Goal: Task Accomplishment & Management: Use online tool/utility

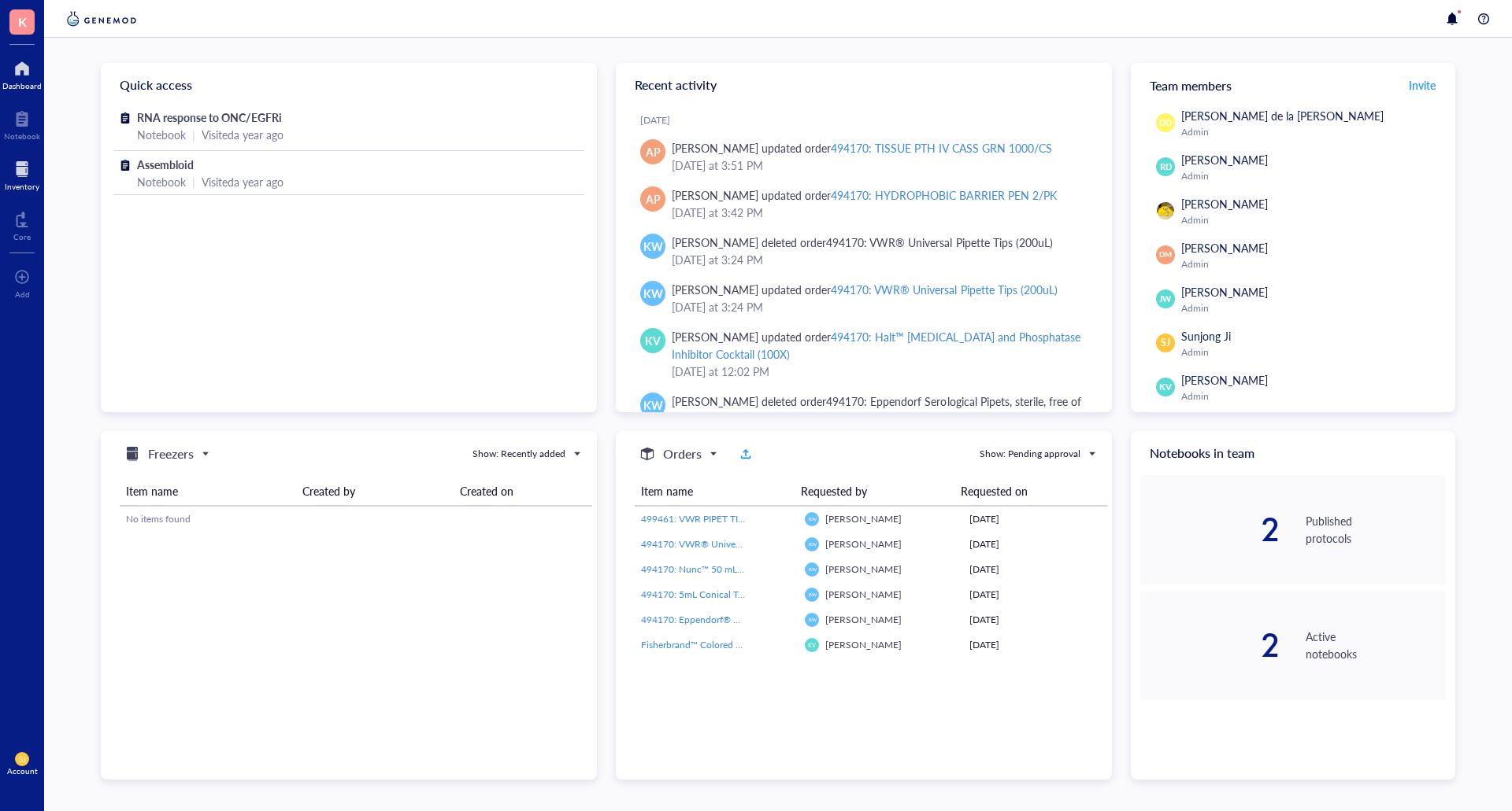
click at [20, 176] on div at bounding box center [22, 169] width 35 height 25
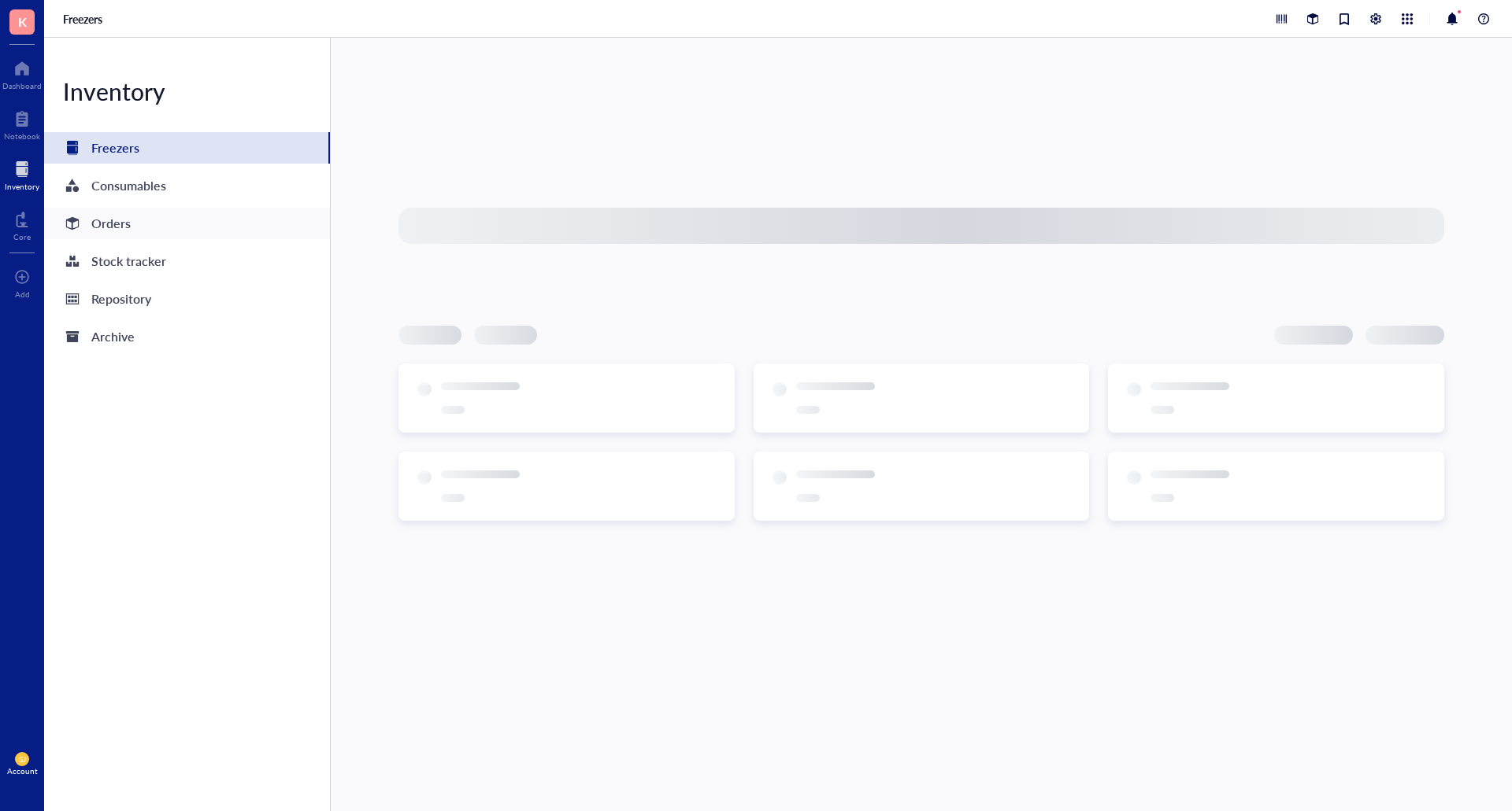
click at [155, 221] on div "Orders" at bounding box center [187, 224] width 286 height 31
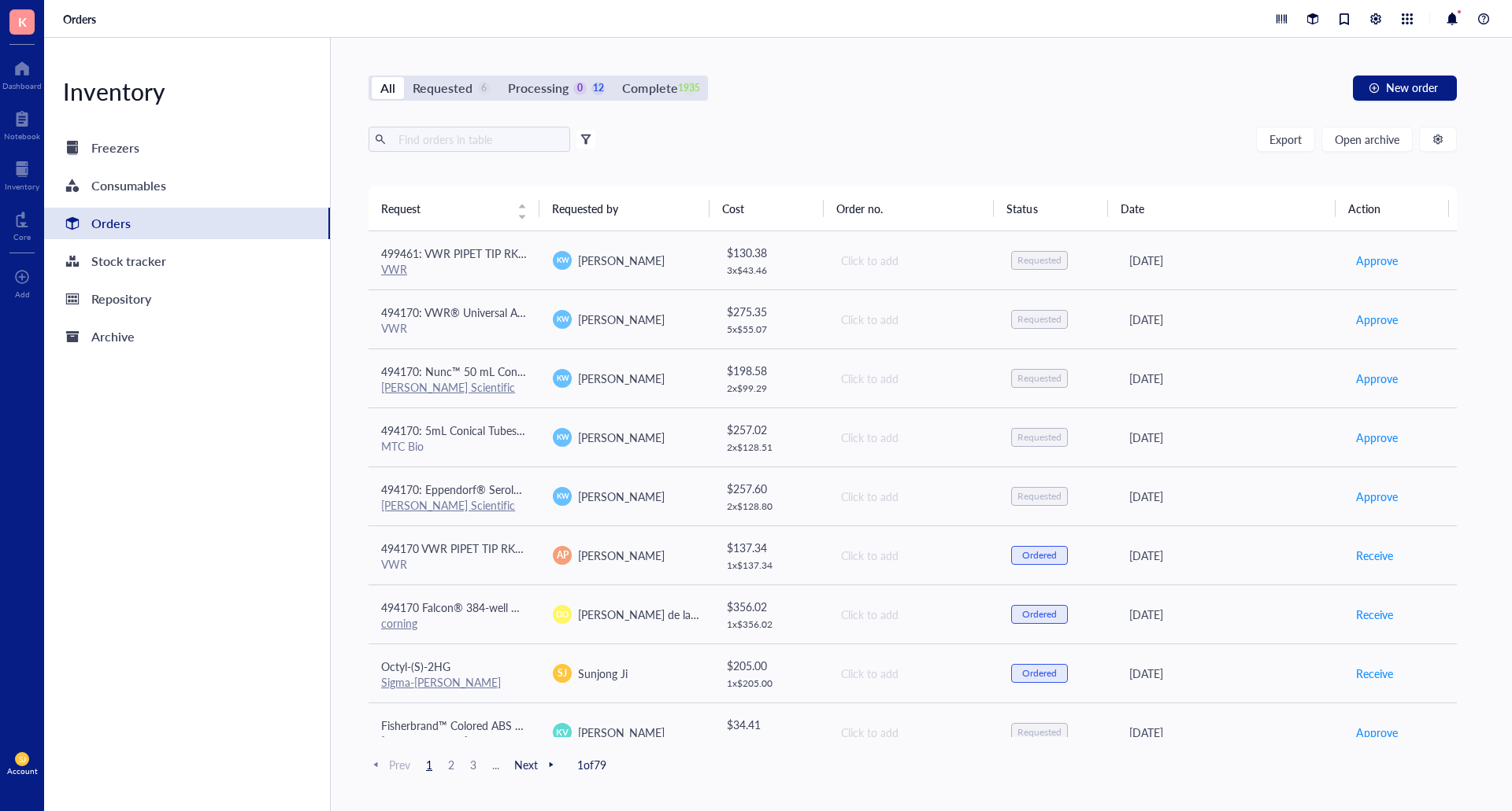
click at [593, 138] on span at bounding box center [585, 139] width 18 height 18
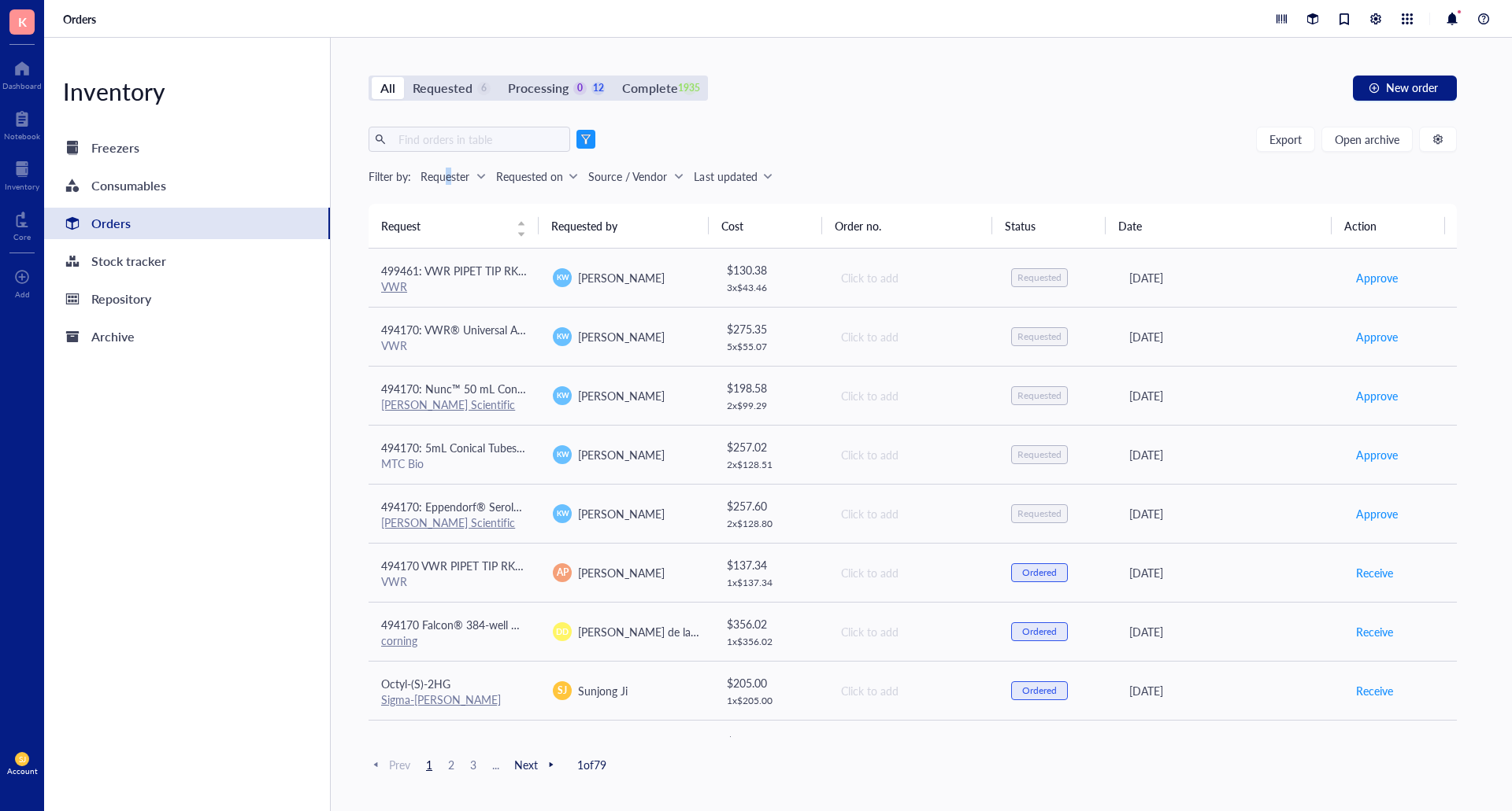
click at [449, 177] on div "Requester" at bounding box center [445, 176] width 49 height 18
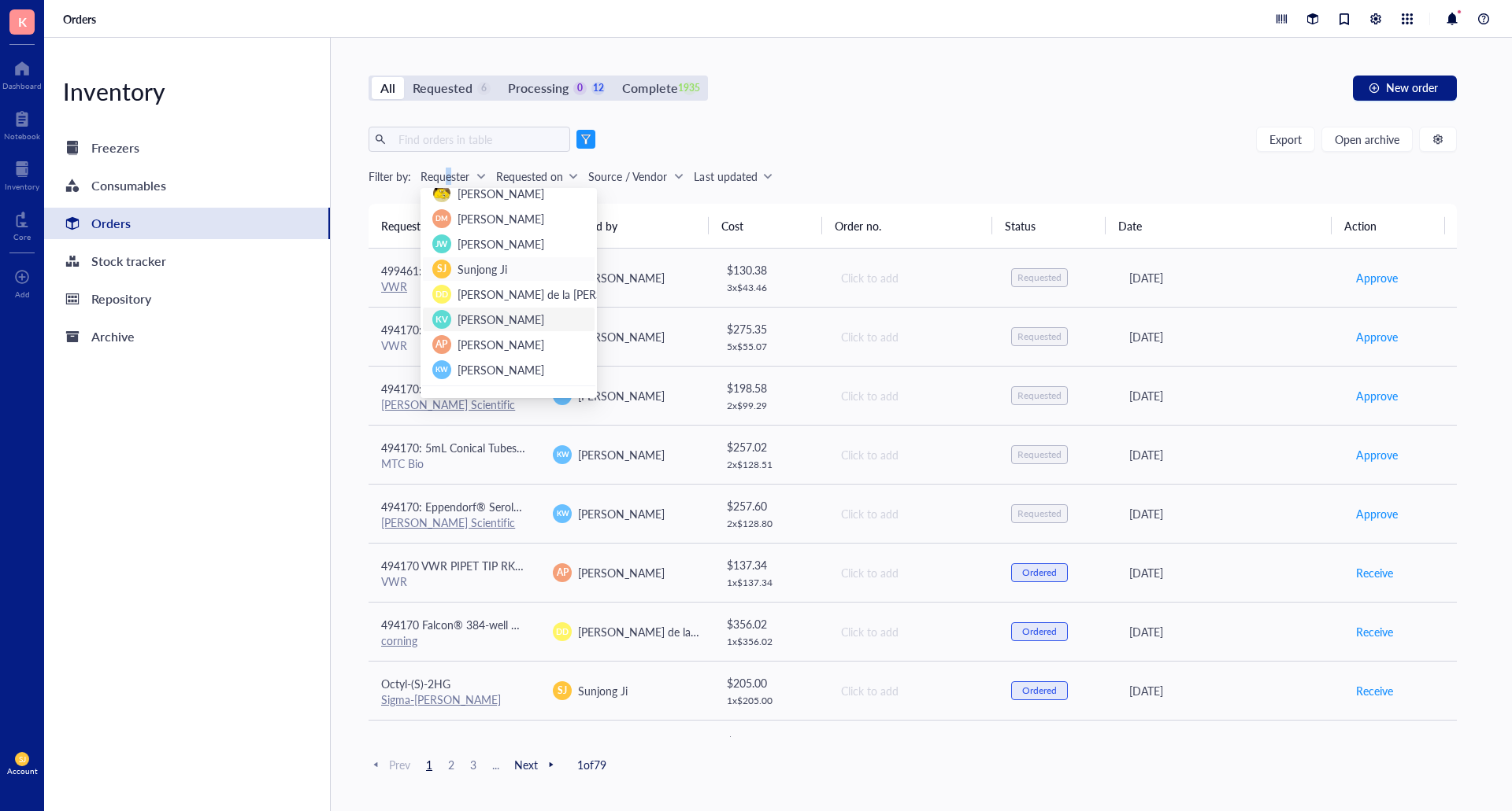
scroll to position [52, 0]
click at [473, 250] on span "Sunjong Ji" at bounding box center [482, 251] width 50 height 16
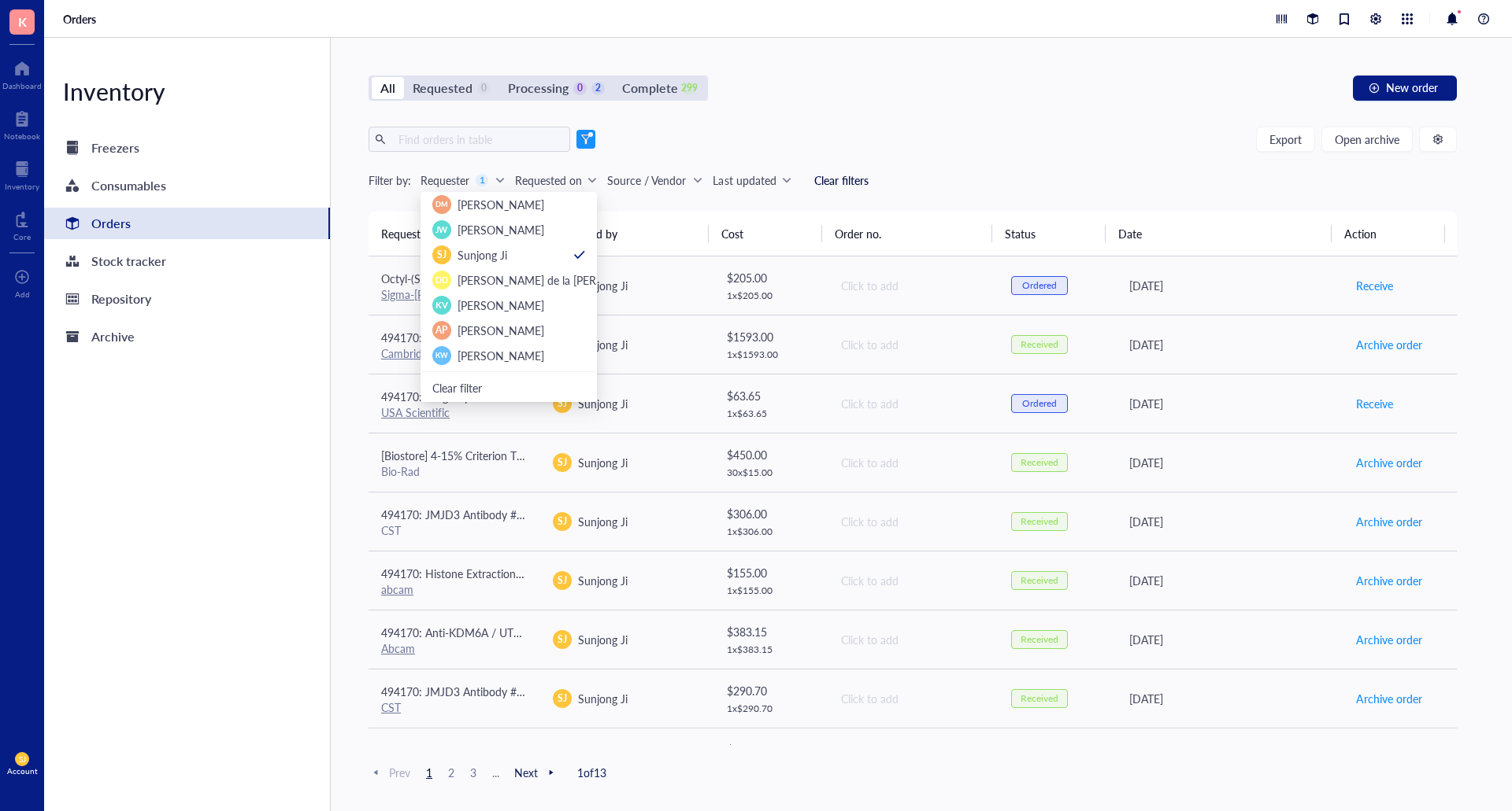
click at [217, 527] on div "Inventory Freezers Consumables Orders Stock tracker Repository Archive" at bounding box center [187, 425] width 287 height 774
